Goal: Task Accomplishment & Management: Manage account settings

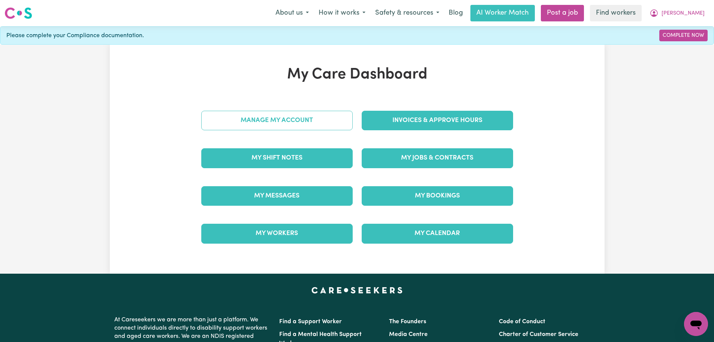
click at [302, 123] on link "Manage My Account" at bounding box center [276, 120] width 151 height 19
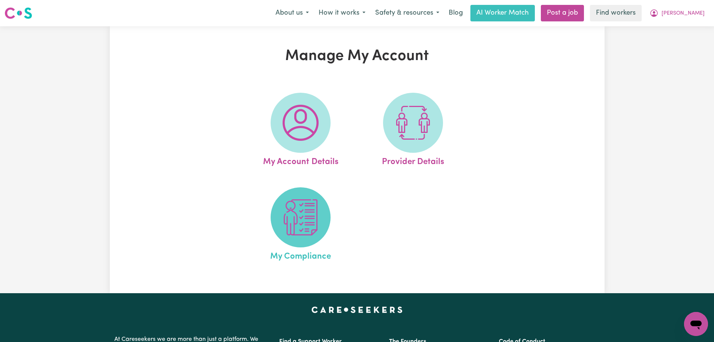
click at [307, 241] on span at bounding box center [301, 217] width 60 height 60
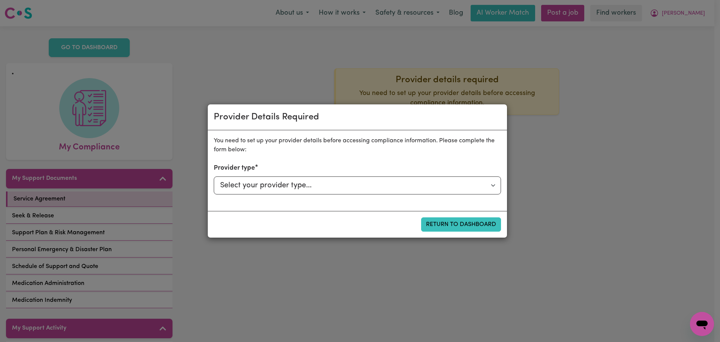
click at [355, 70] on div "Provider Details Required You need to set up your provider details before acces…" at bounding box center [360, 171] width 720 height 342
click at [475, 225] on button "Return to Dashboard" at bounding box center [461, 224] width 80 height 14
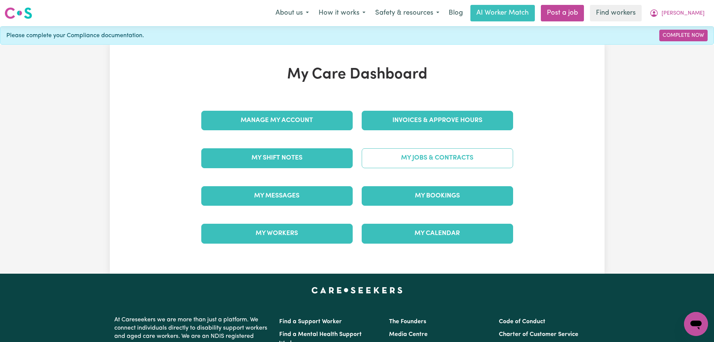
click at [439, 162] on link "My Jobs & Contracts" at bounding box center [437, 157] width 151 height 19
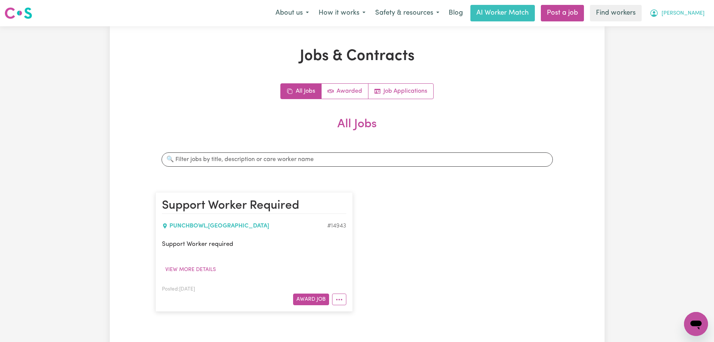
click at [696, 21] on button "[PERSON_NAME]" at bounding box center [677, 13] width 65 height 16
click at [690, 33] on link "My Dashboard" at bounding box center [679, 29] width 59 height 14
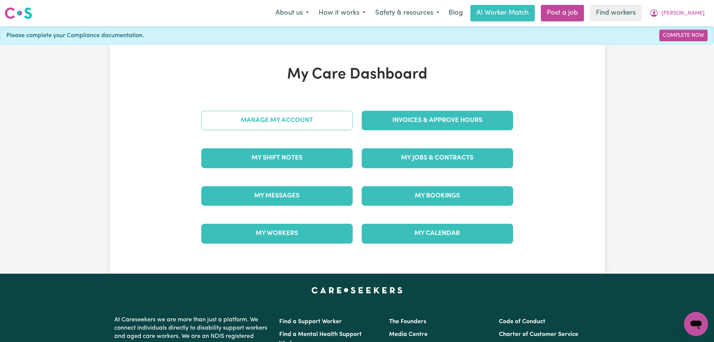
click at [266, 128] on link "Manage My Account" at bounding box center [276, 120] width 151 height 19
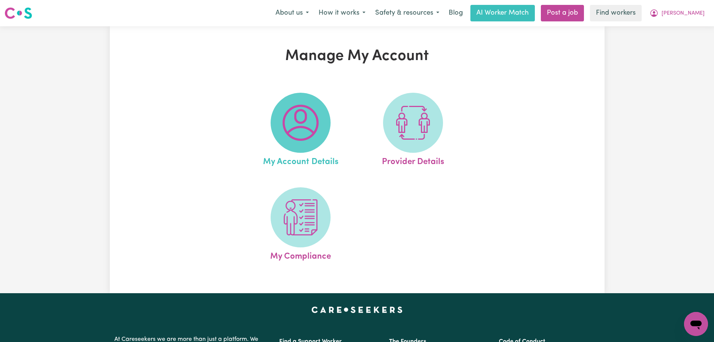
click at [309, 119] on img at bounding box center [301, 123] width 36 height 36
select select "Australian"
select select "call"
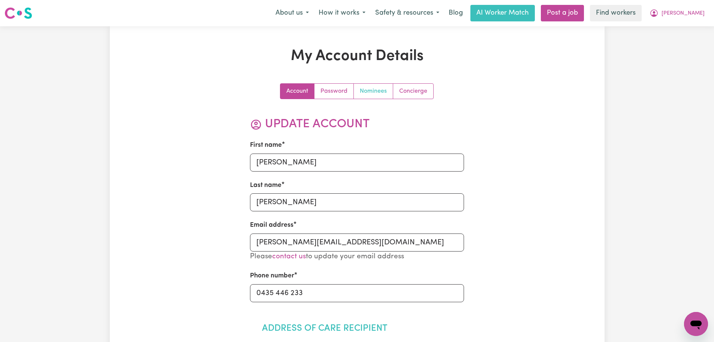
click at [388, 91] on link "Nominees" at bounding box center [373, 91] width 39 height 15
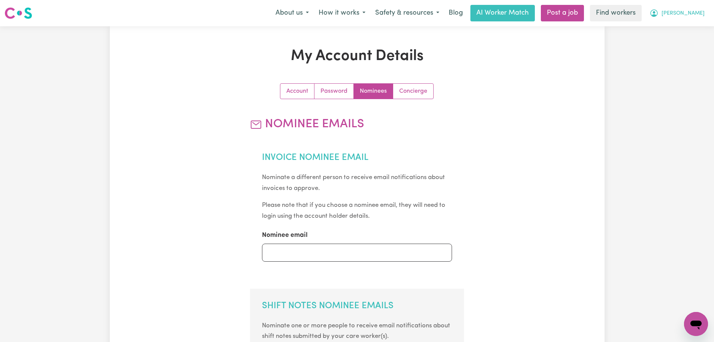
click at [693, 12] on span "[PERSON_NAME]" at bounding box center [683, 13] width 43 height 8
click at [691, 32] on link "My Dashboard" at bounding box center [679, 29] width 59 height 14
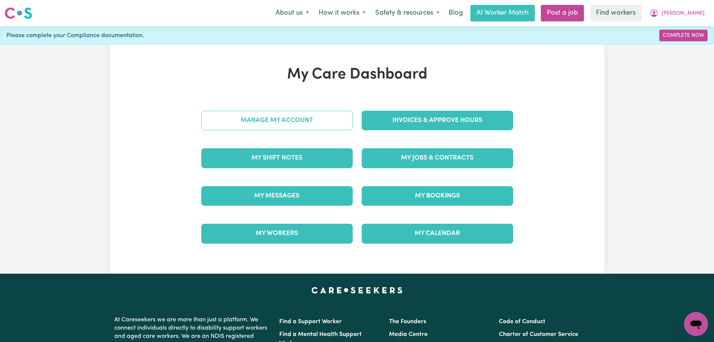
click at [315, 126] on link "Manage My Account" at bounding box center [276, 120] width 151 height 19
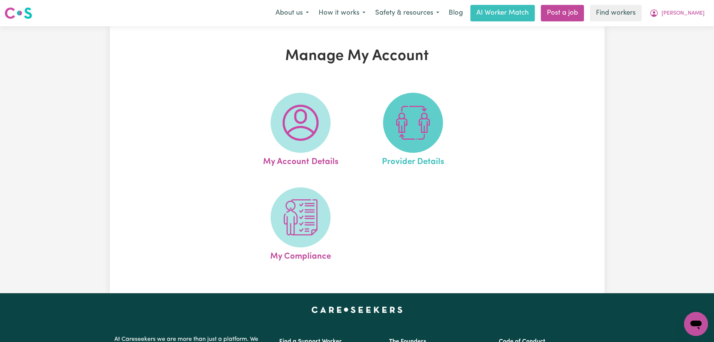
click at [423, 142] on span at bounding box center [413, 123] width 60 height 60
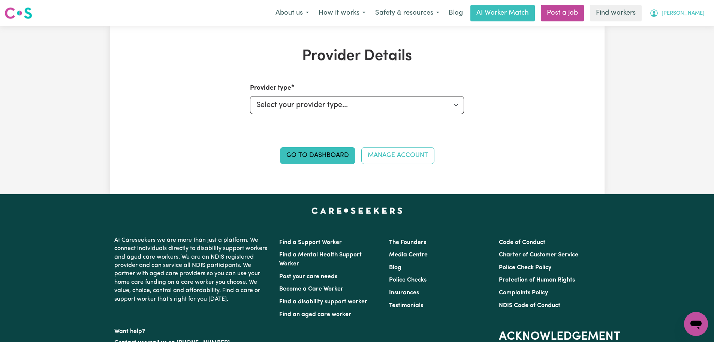
click at [699, 8] on button "[PERSON_NAME]" at bounding box center [677, 13] width 65 height 16
click at [699, 27] on link "My Dashboard" at bounding box center [679, 29] width 59 height 14
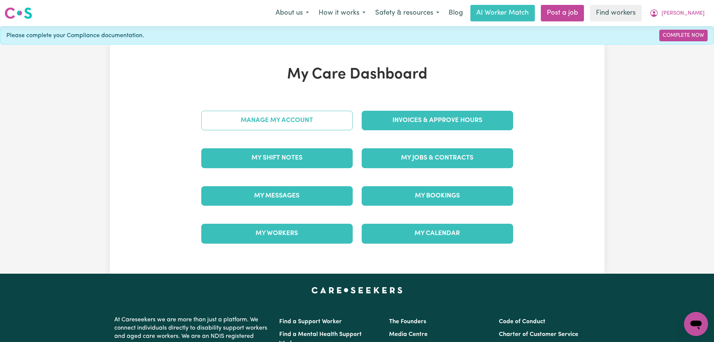
click at [321, 116] on link "Manage My Account" at bounding box center [276, 120] width 151 height 19
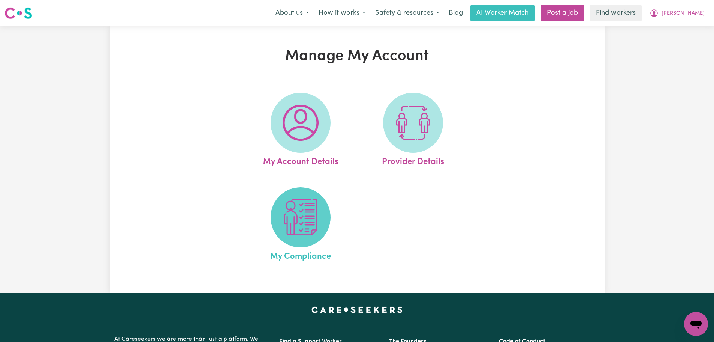
click at [298, 235] on img at bounding box center [301, 217] width 36 height 36
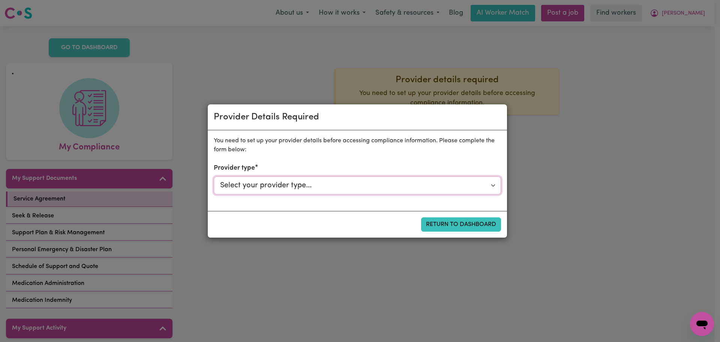
click at [311, 186] on select "Select your provider type... Privately Aged Care / Home Care Package NDIS Fundi…" at bounding box center [357, 185] width 287 height 18
select select "NDIS_FUNDING_PLAN_MANAGED"
click at [214, 176] on select "Select your provider type... Privately Aged Care / Home Care Package NDIS Fundi…" at bounding box center [357, 185] width 287 height 18
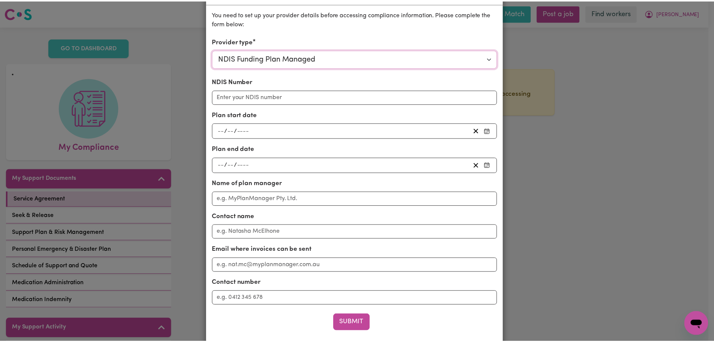
scroll to position [76, 0]
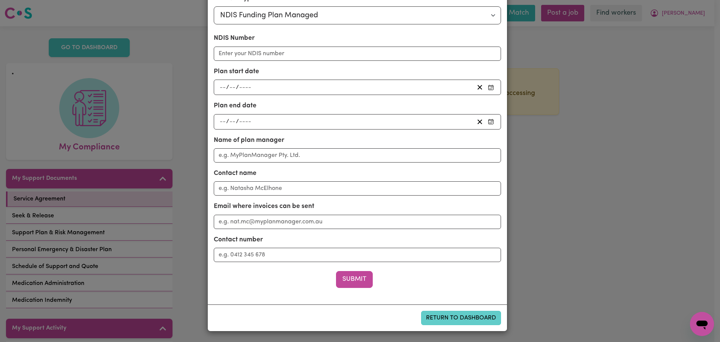
click at [450, 322] on button "Return to Dashboard" at bounding box center [461, 317] width 80 height 14
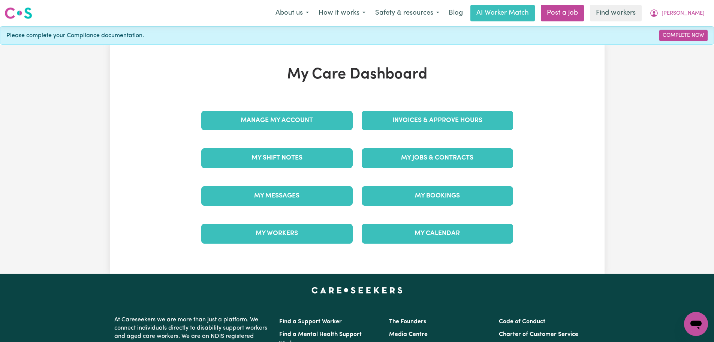
click at [431, 133] on div "Invoices & Approve Hours" at bounding box center [437, 120] width 160 height 37
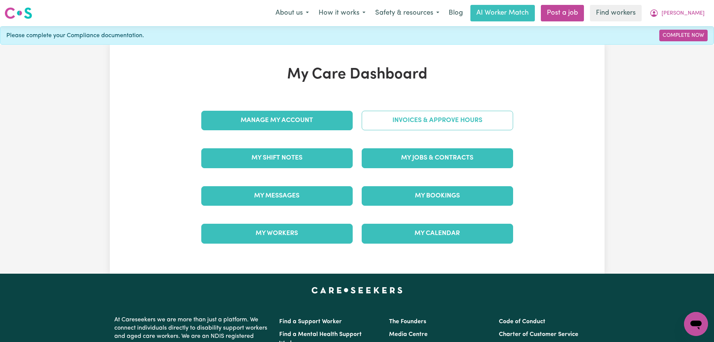
click at [445, 118] on link "Invoices & Approve Hours" at bounding box center [437, 120] width 151 height 19
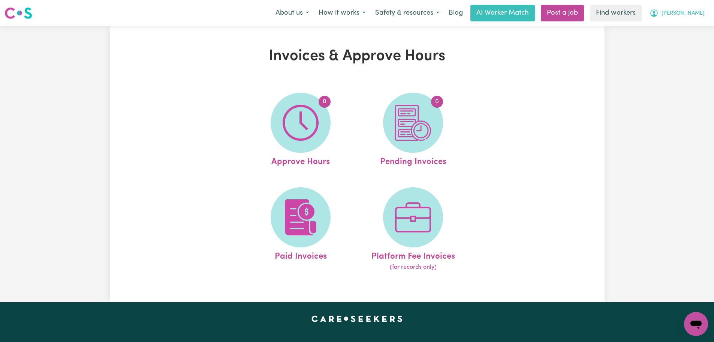
drag, startPoint x: 697, startPoint y: 10, endPoint x: 695, endPoint y: 19, distance: 9.3
click at [697, 11] on span "[PERSON_NAME]" at bounding box center [683, 13] width 43 height 8
click at [691, 29] on link "My Dashboard" at bounding box center [679, 29] width 59 height 14
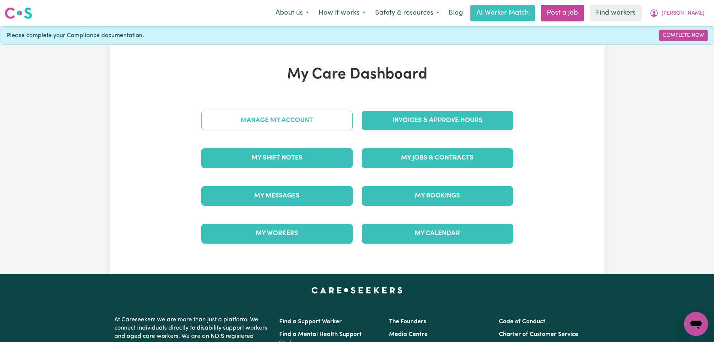
click at [301, 127] on link "Manage My Account" at bounding box center [276, 120] width 151 height 19
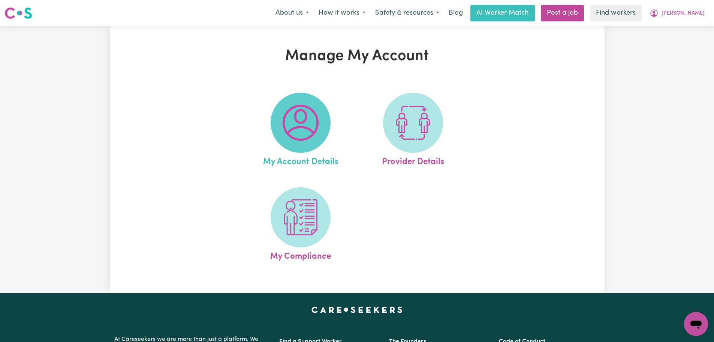
click at [295, 127] on img at bounding box center [301, 123] width 36 height 36
select select "Australian"
select select "call"
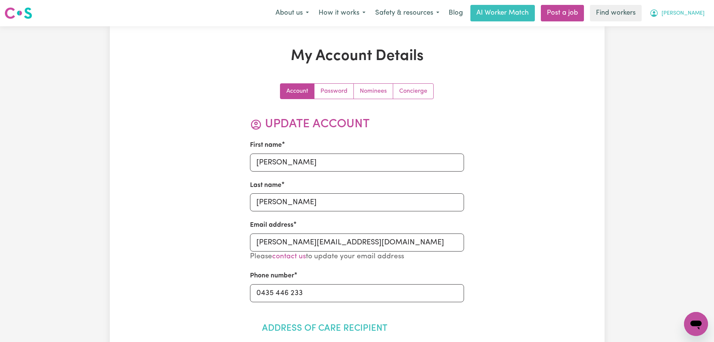
click at [708, 14] on button "[PERSON_NAME]" at bounding box center [677, 13] width 65 height 16
click at [688, 47] on link "Logout" at bounding box center [679, 43] width 59 height 14
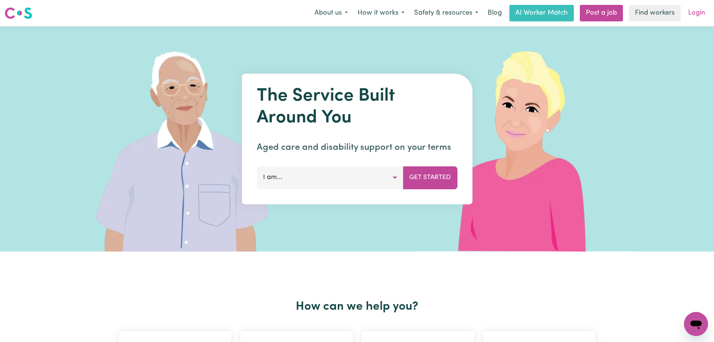
click at [696, 17] on link "Login" at bounding box center [697, 13] width 26 height 16
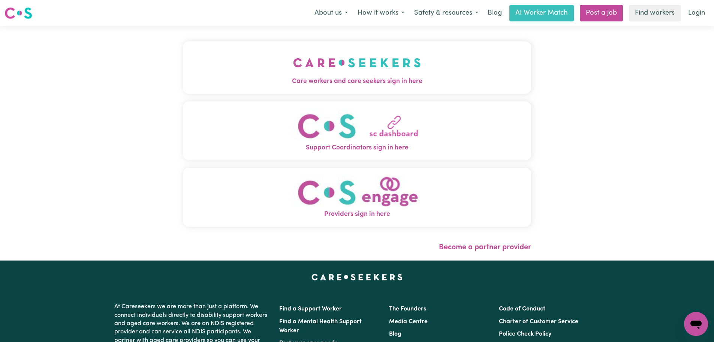
click at [196, 75] on button "Care workers and care seekers sign in here" at bounding box center [357, 67] width 348 height 52
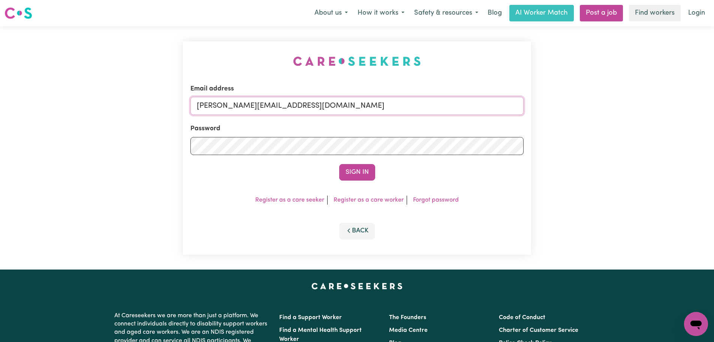
drag, startPoint x: 415, startPoint y: 108, endPoint x: 376, endPoint y: 123, distance: 41.9
click at [415, 108] on input "[PERSON_NAME][EMAIL_ADDRESS][DOMAIN_NAME]" at bounding box center [356, 106] width 333 height 18
drag, startPoint x: 395, startPoint y: 103, endPoint x: 235, endPoint y: 111, distance: 160.3
click at [235, 111] on input "[EMAIL_ADDRESS][DOMAIN_NAME]" at bounding box center [356, 106] width 333 height 18
type input "[EMAIL_ADDRESS][PERSON_NAME][DOMAIN_NAME]"
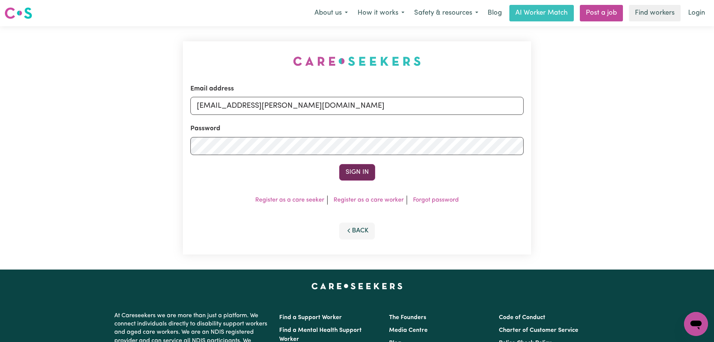
click at [361, 172] on button "Sign In" at bounding box center [357, 172] width 36 height 16
